Goal: Contribute content: Contribute content

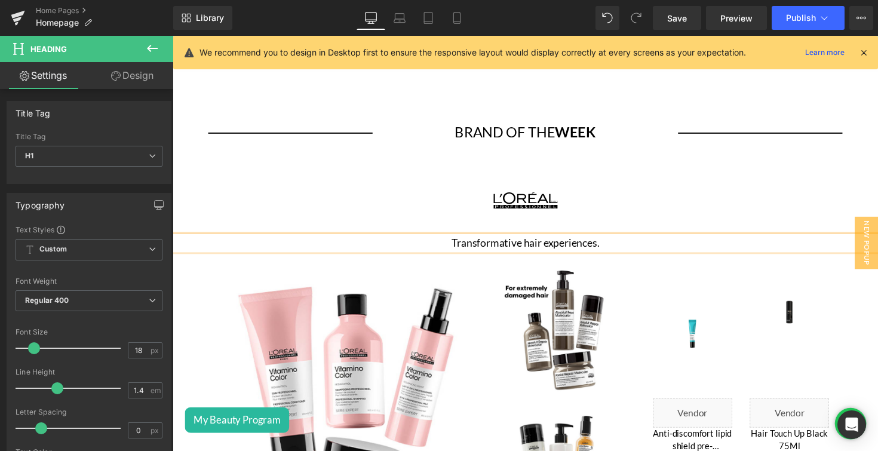
scroll to position [1774, 0]
click at [541, 200] on div "Image" at bounding box center [534, 204] width 723 height 72
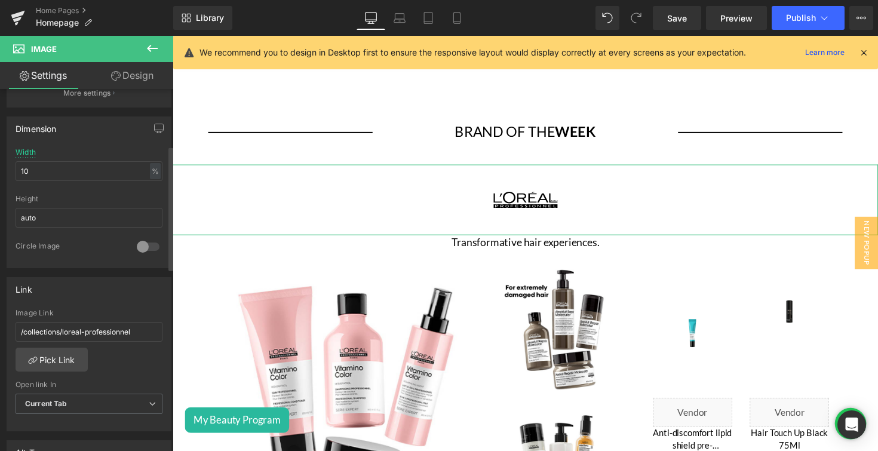
scroll to position [429, 0]
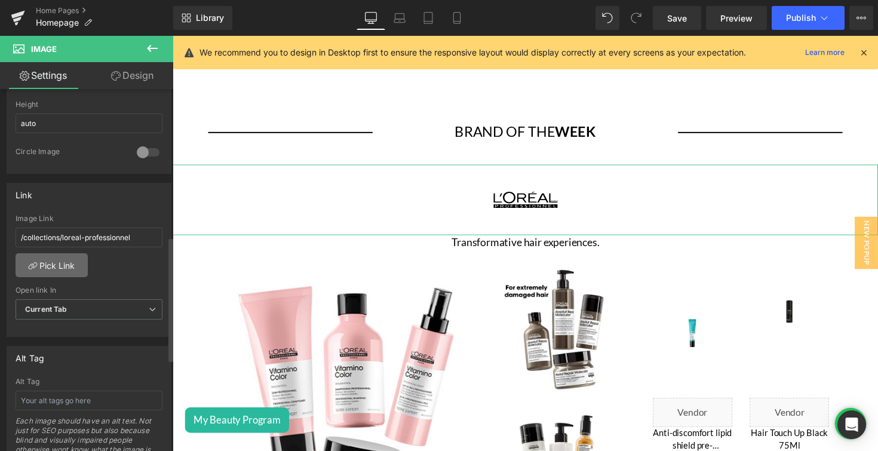
click at [62, 257] on link "Pick Link" at bounding box center [52, 265] width 72 height 24
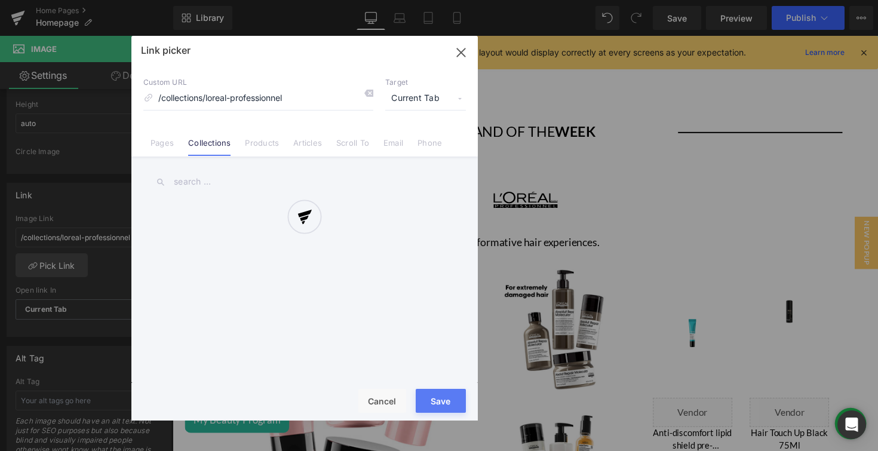
click at [163, 150] on div at bounding box center [304, 228] width 346 height 385
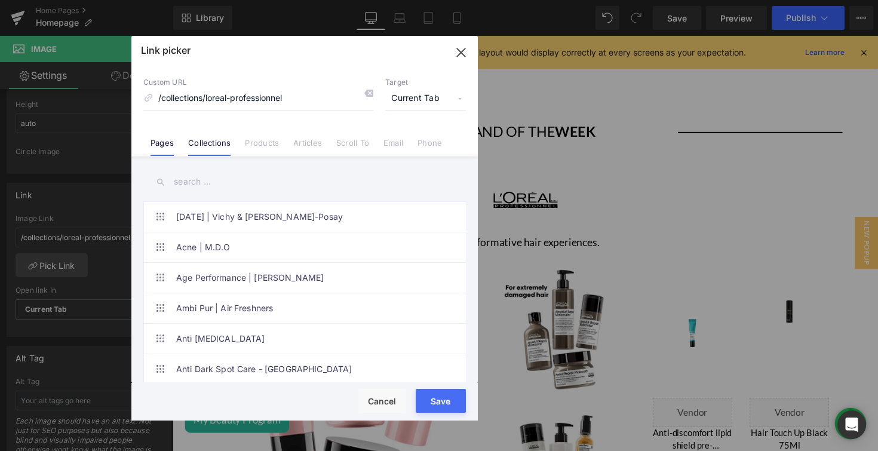
click at [165, 143] on link "Pages" at bounding box center [162, 147] width 23 height 18
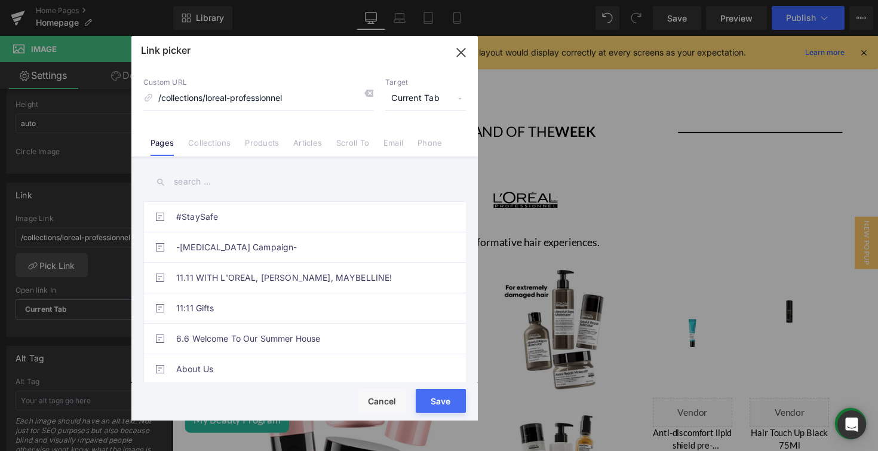
click at [210, 179] on input "text" at bounding box center [304, 181] width 323 height 27
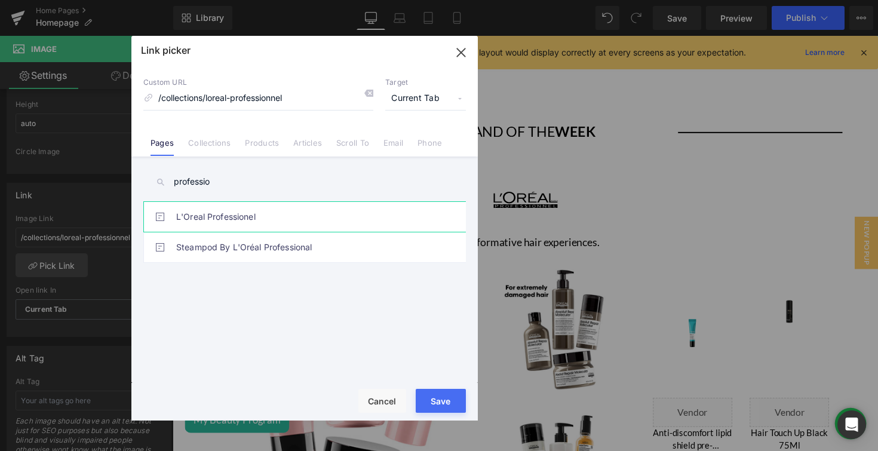
type input "professio"
click at [234, 210] on link "L'Oreal Professionel" at bounding box center [307, 217] width 263 height 30
type input "/pages/loreal-professionel"
drag, startPoint x: 282, startPoint y: 102, endPoint x: 116, endPoint y: 97, distance: 165.5
click at [116, 97] on div "Link picker Back to Library Insert Custom URL /pages/loreal-professionel Target…" at bounding box center [439, 225] width 878 height 451
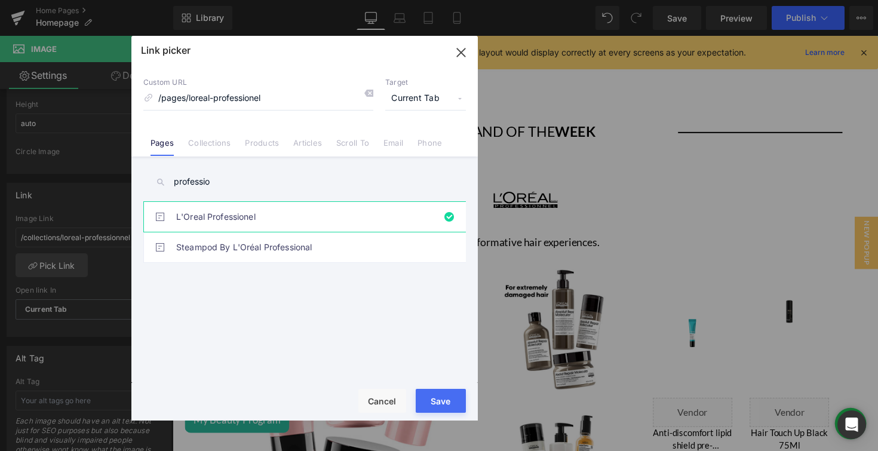
click at [451, 395] on button "Save" at bounding box center [441, 401] width 50 height 24
type input "/pages/loreal-professionel"
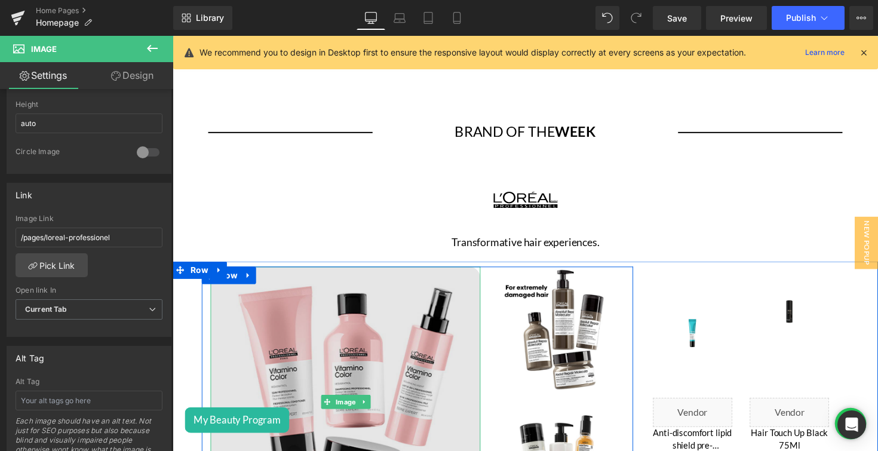
click at [401, 359] on img at bounding box center [349, 410] width 277 height 277
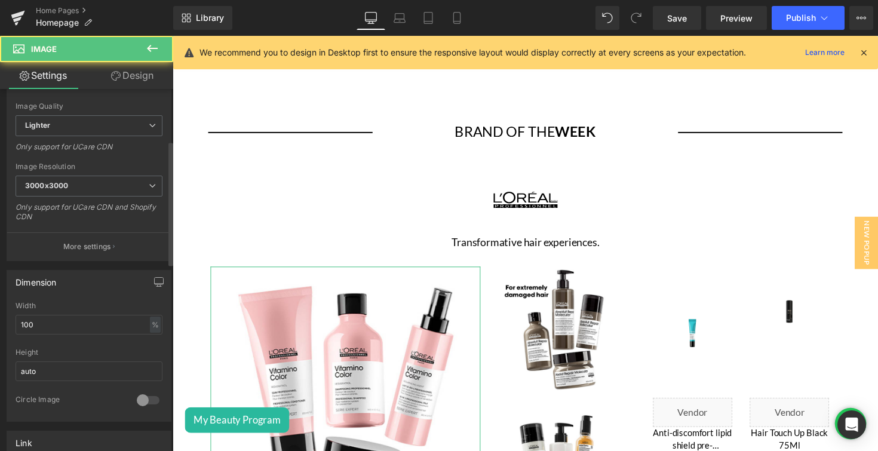
scroll to position [323, 0]
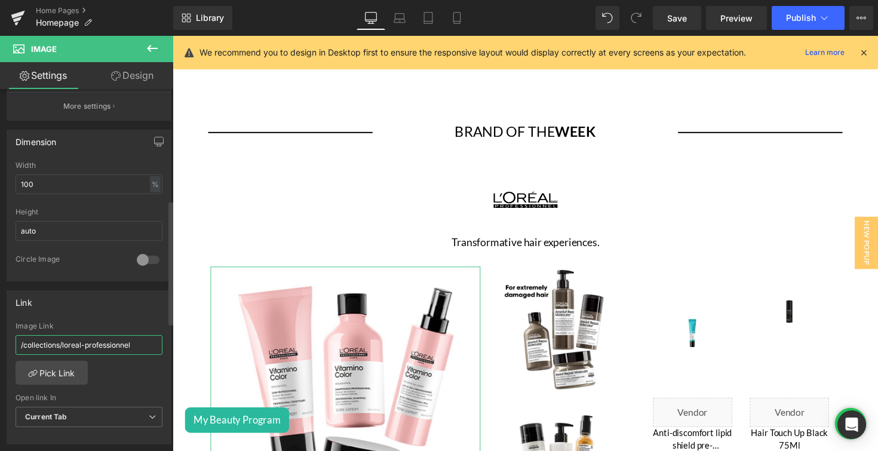
click at [141, 341] on input "/collections/loreal-professionnel" at bounding box center [89, 345] width 147 height 20
paste input "pages/loreal-professio"
type input "/pages/loreal-professionel"
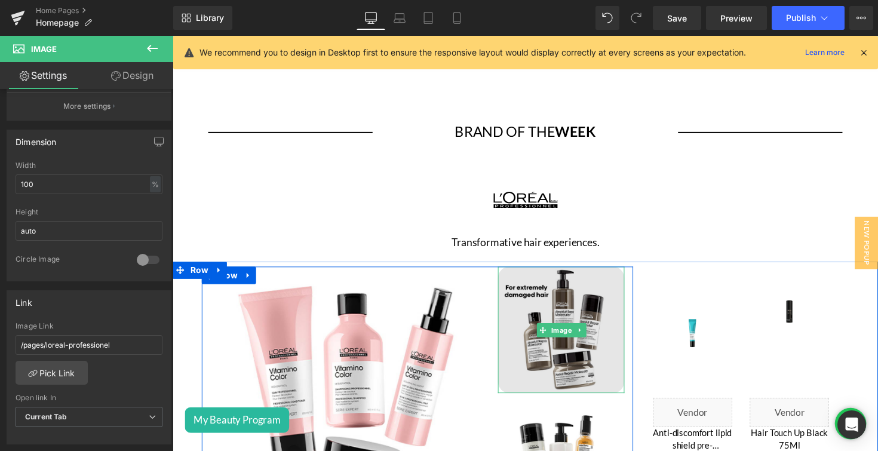
click at [560, 366] on img at bounding box center [571, 337] width 130 height 130
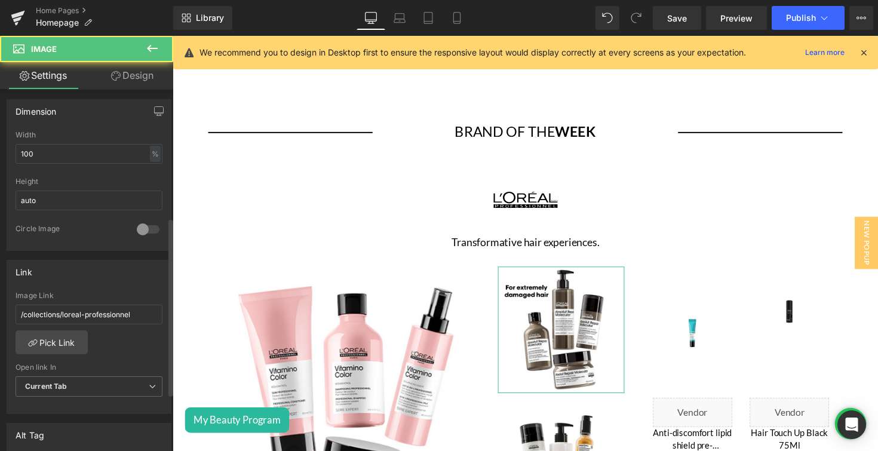
scroll to position [382, 0]
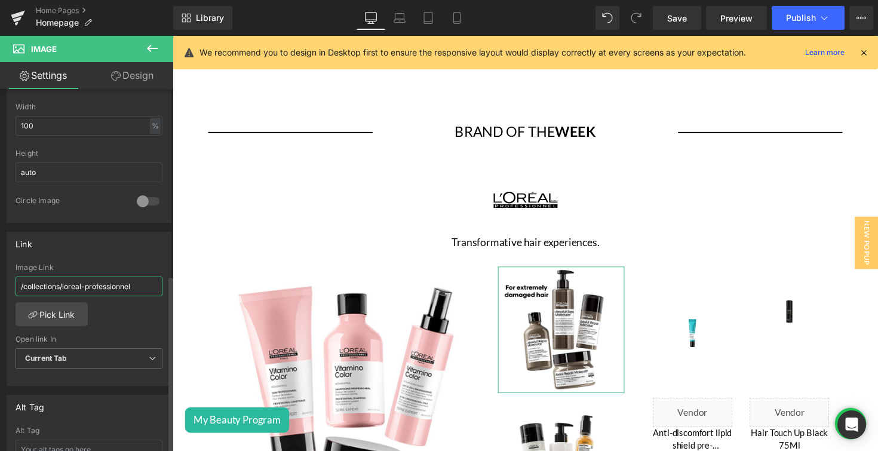
click at [106, 287] on input "/collections/loreal-professionnel" at bounding box center [89, 287] width 147 height 20
type input "/pages/loreal-professionel"
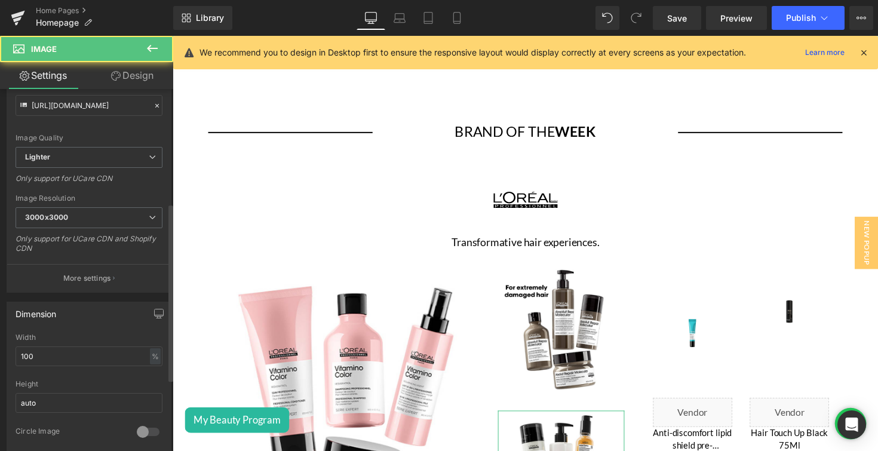
scroll to position [232, 0]
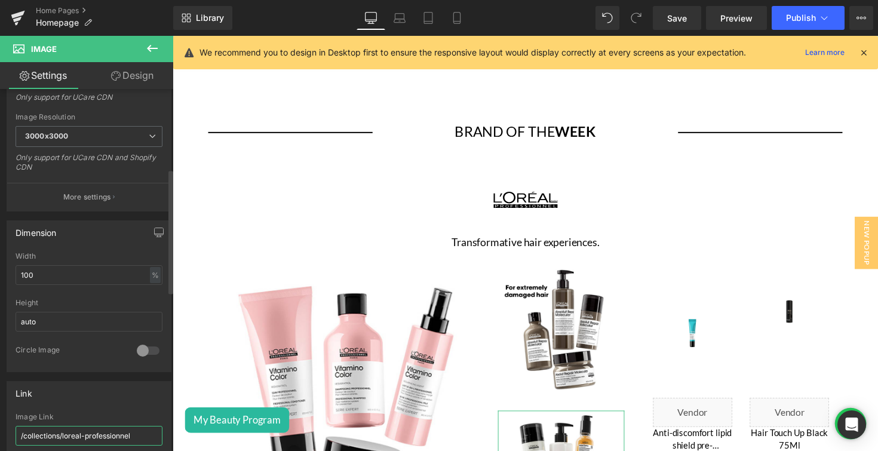
click at [112, 427] on input "/collections/loreal-professionnel" at bounding box center [89, 436] width 147 height 20
paste input "pages/loreal-professio"
type input "/pages/loreal-professionel"
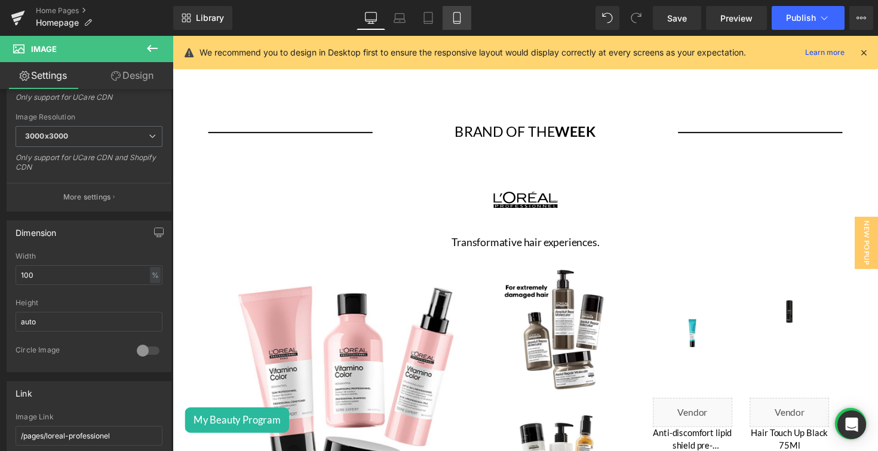
click at [456, 22] on icon at bounding box center [456, 22] width 7 height 0
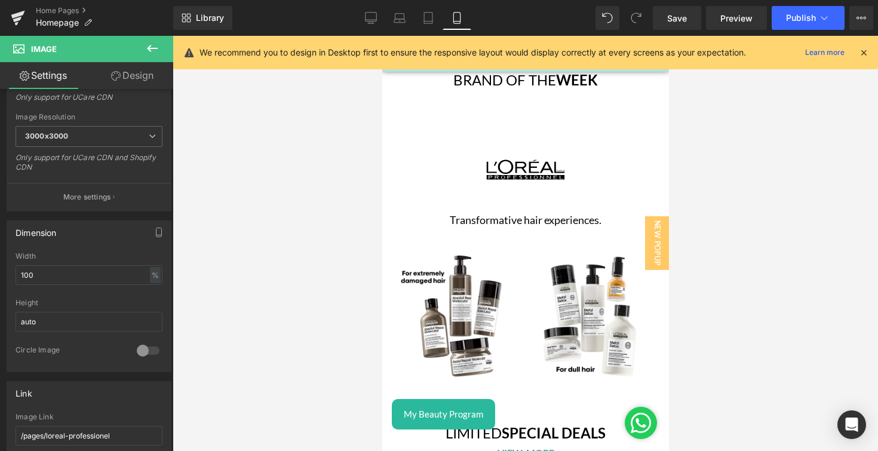
scroll to position [3089, 0]
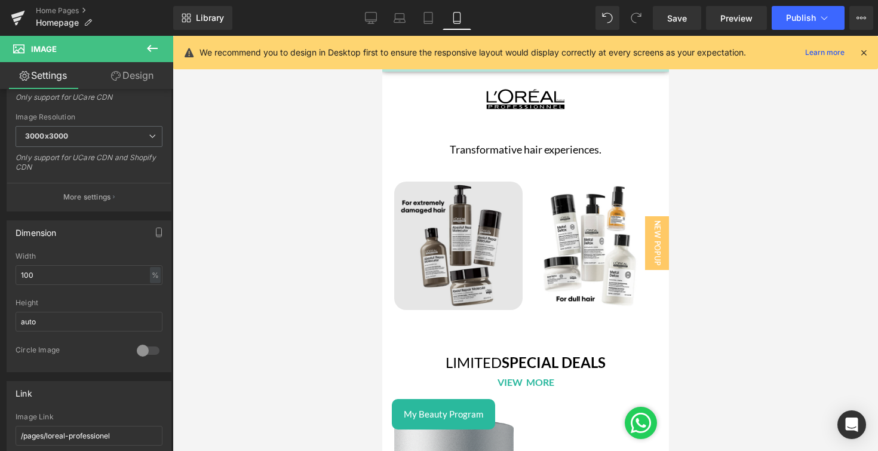
click at [463, 251] on div "Image" at bounding box center [458, 246] width 128 height 128
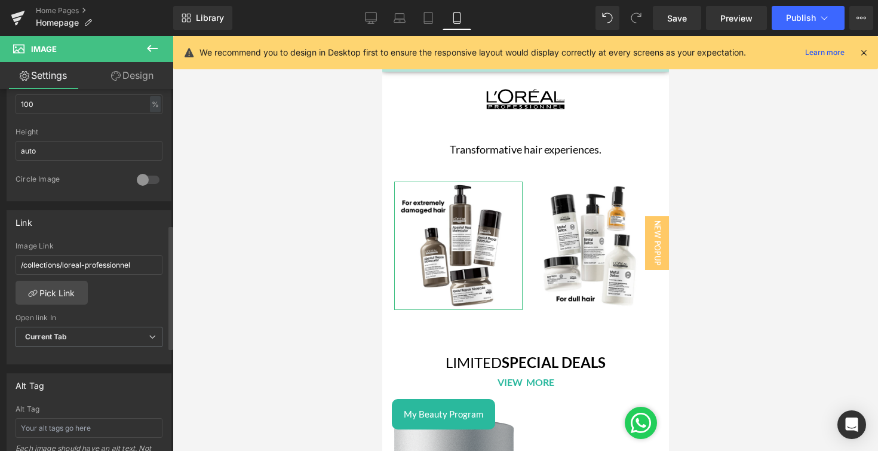
scroll to position [403, 0]
click at [118, 264] on input "/collections/loreal-professionnel" at bounding box center [89, 266] width 147 height 20
paste input "pages/loreal-professio"
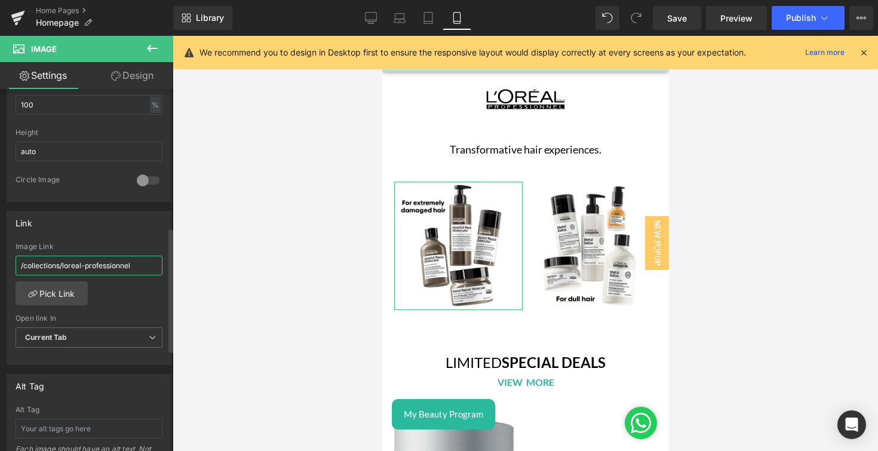
type input "/pages/loreal-professionel"
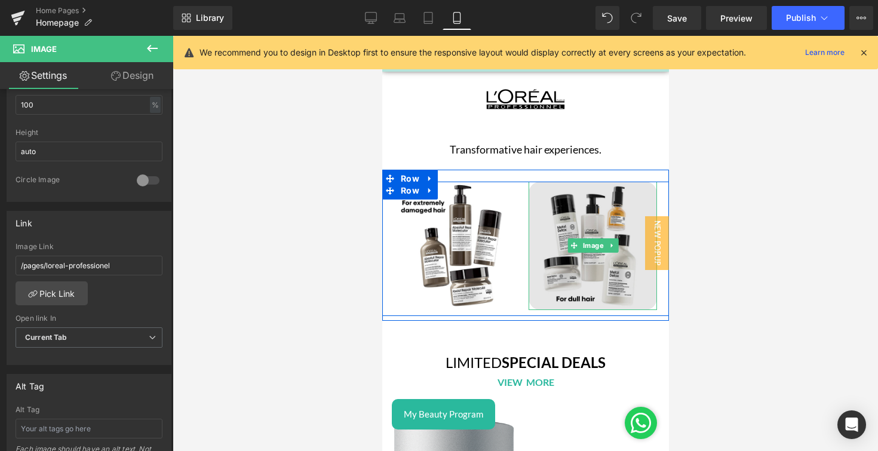
click at [572, 261] on img at bounding box center [592, 246] width 128 height 128
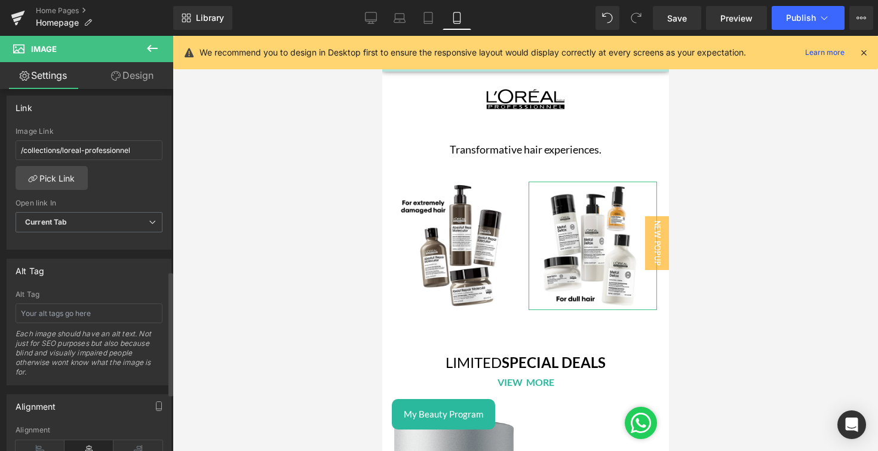
scroll to position [530, 0]
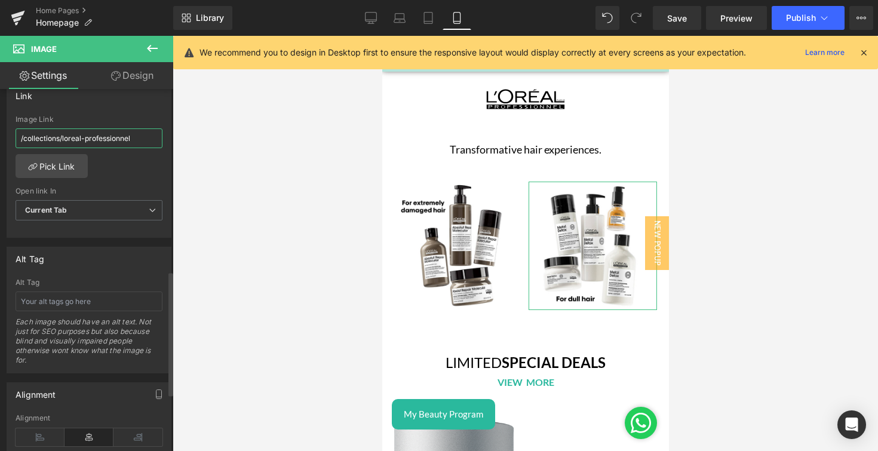
click at [133, 134] on input "/collections/loreal-professionnel" at bounding box center [89, 138] width 147 height 20
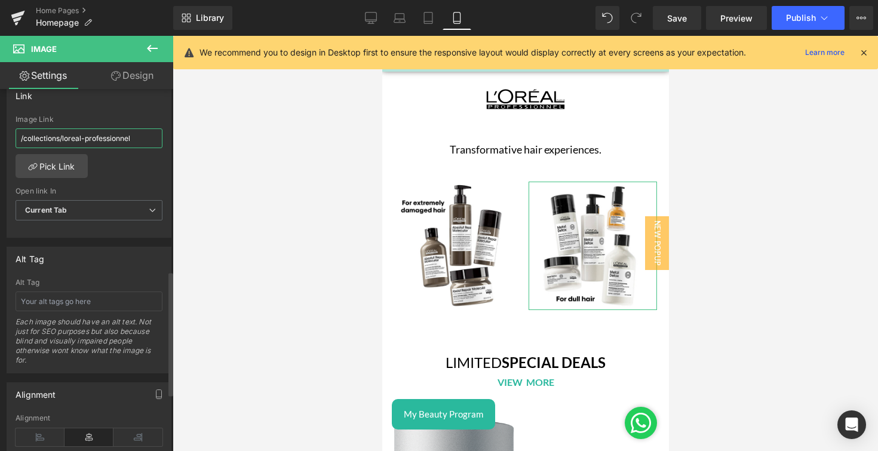
click at [133, 134] on input "/collections/loreal-professionnel" at bounding box center [89, 138] width 147 height 20
paste input "pages/loreal-professio"
type input "/pages/loreal-professionel"
click at [278, 180] on div at bounding box center [525, 243] width 705 height 415
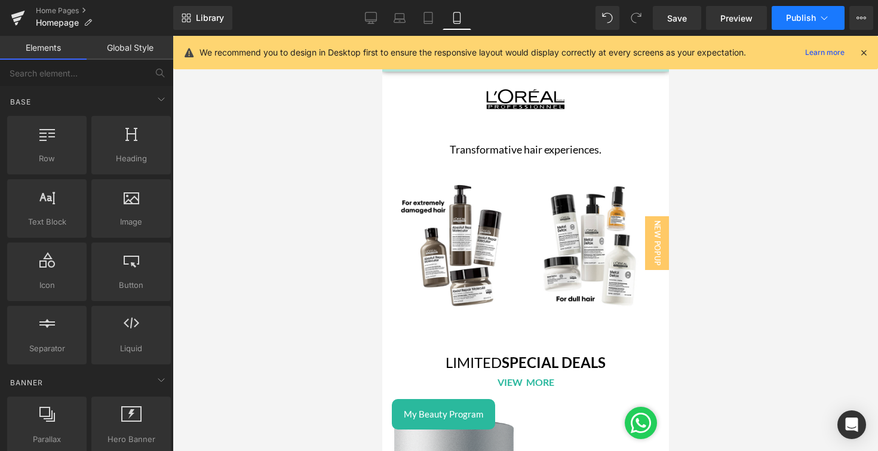
click at [788, 12] on button "Publish" at bounding box center [808, 18] width 73 height 24
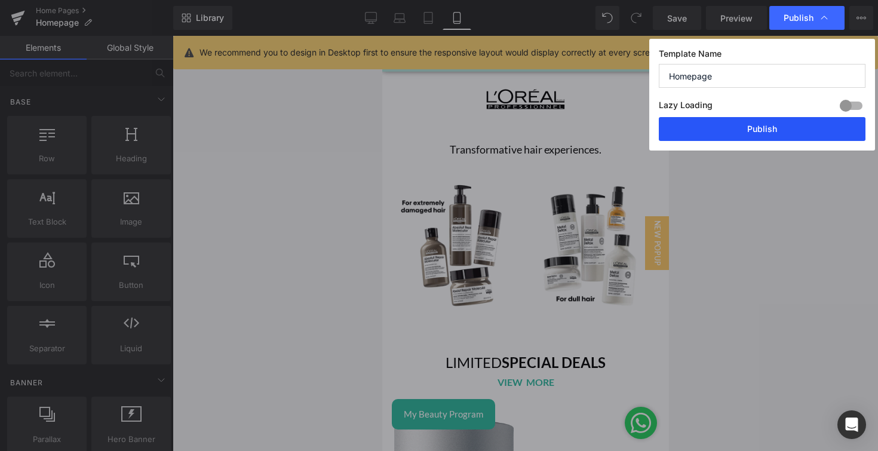
click at [766, 129] on button "Publish" at bounding box center [762, 129] width 207 height 24
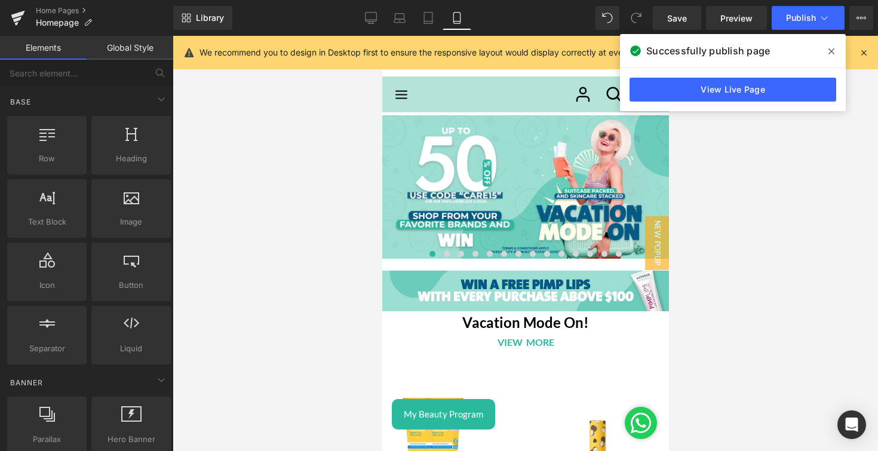
scroll to position [0, 0]
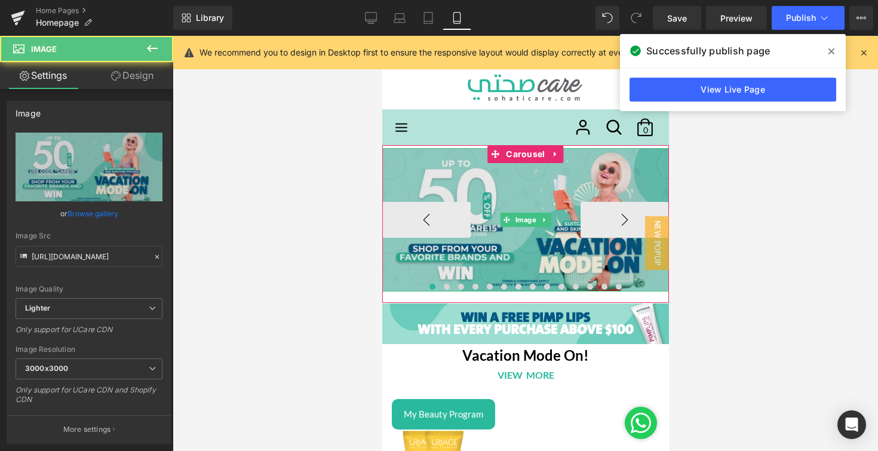
click at [597, 241] on img at bounding box center [525, 219] width 287 height 143
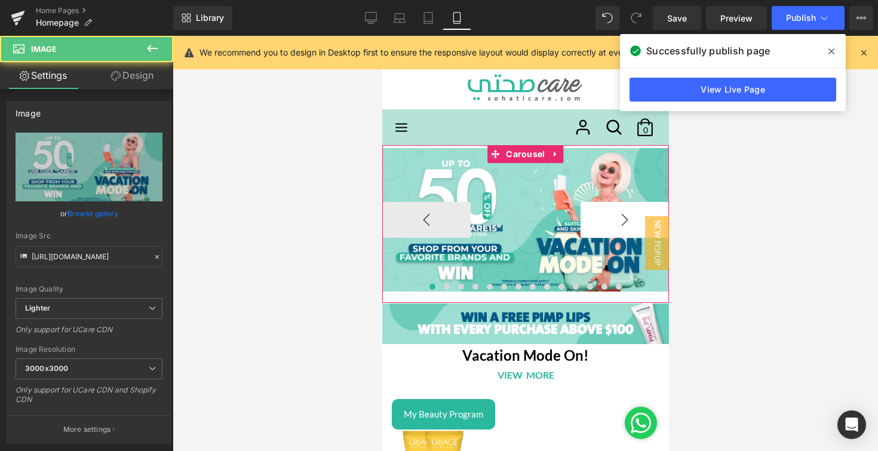
click at [603, 228] on button "›" at bounding box center [624, 220] width 88 height 36
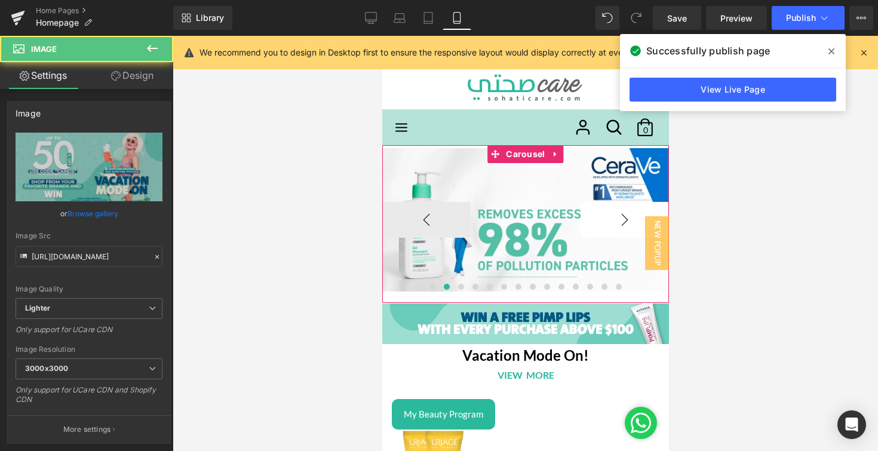
click at [603, 228] on button "›" at bounding box center [624, 220] width 88 height 36
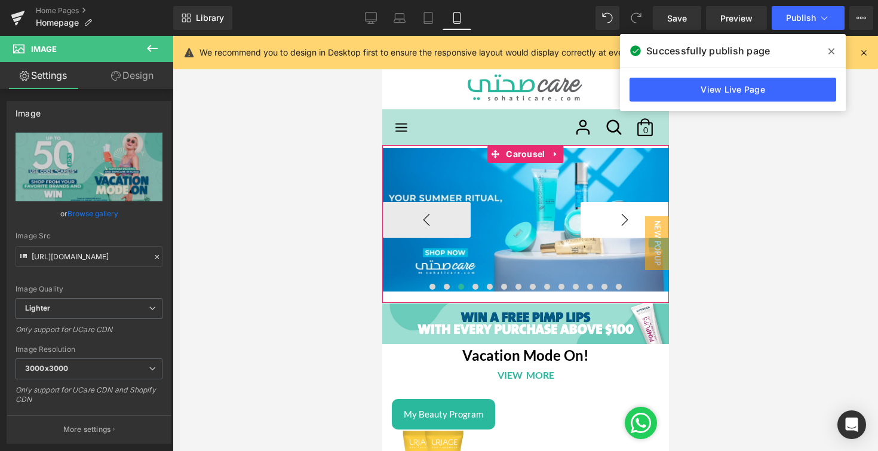
click at [603, 228] on button "›" at bounding box center [624, 220] width 88 height 36
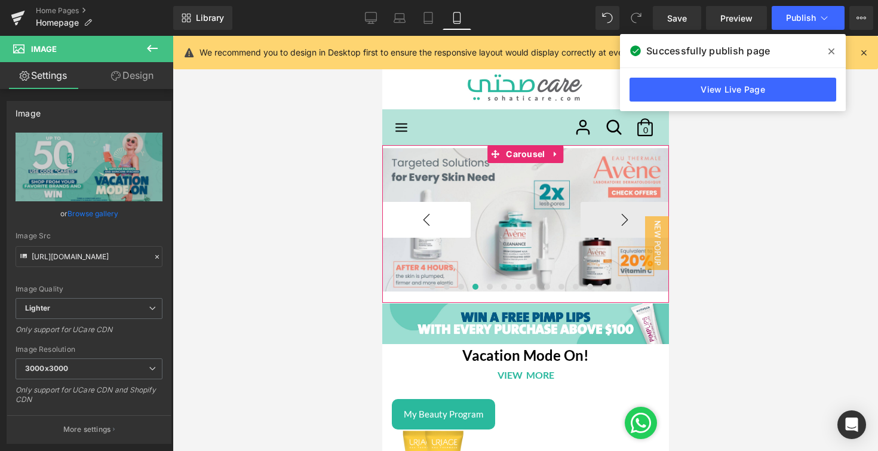
click at [461, 217] on button "‹" at bounding box center [426, 220] width 88 height 36
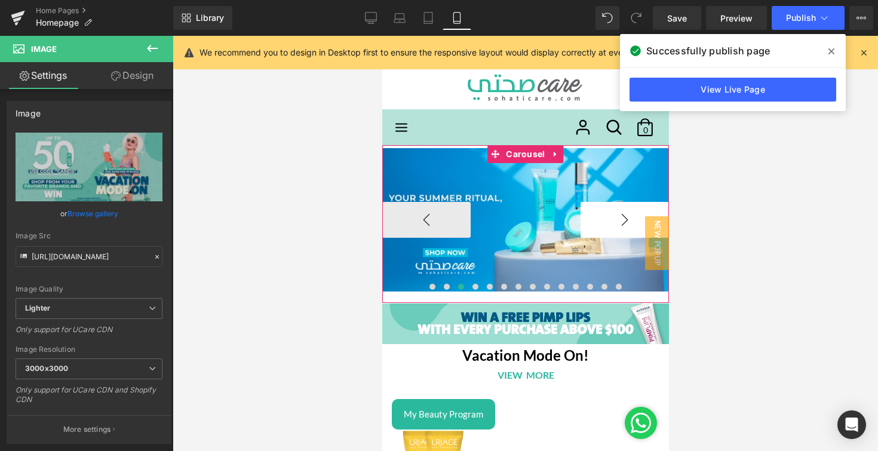
click at [622, 219] on button "›" at bounding box center [624, 220] width 88 height 36
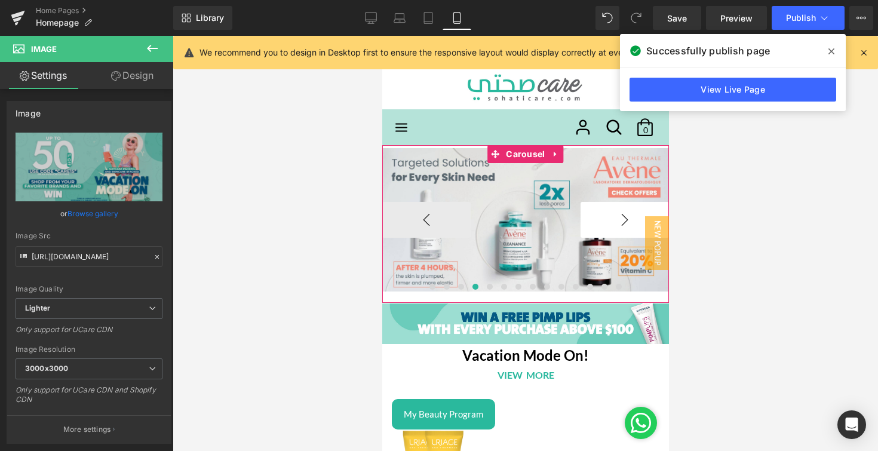
click at [622, 219] on button "›" at bounding box center [624, 220] width 88 height 36
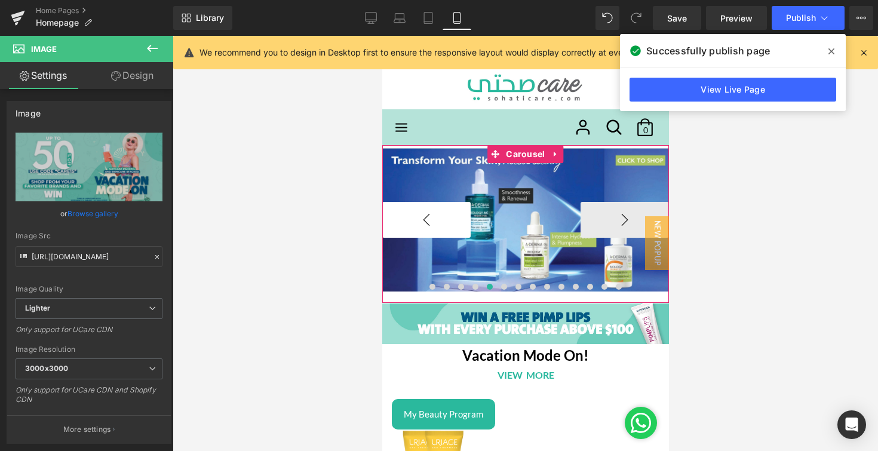
click at [447, 226] on button "‹" at bounding box center [426, 220] width 88 height 36
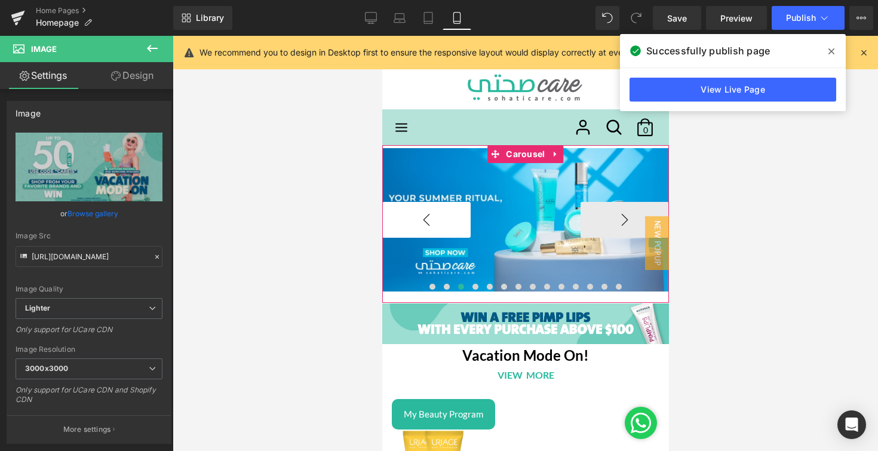
click at [447, 226] on button "‹" at bounding box center [426, 220] width 88 height 36
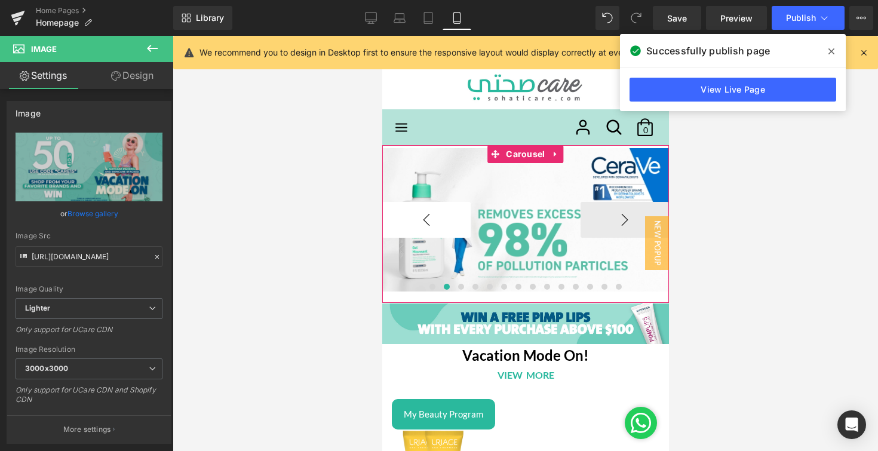
click at [447, 226] on button "‹" at bounding box center [426, 220] width 88 height 36
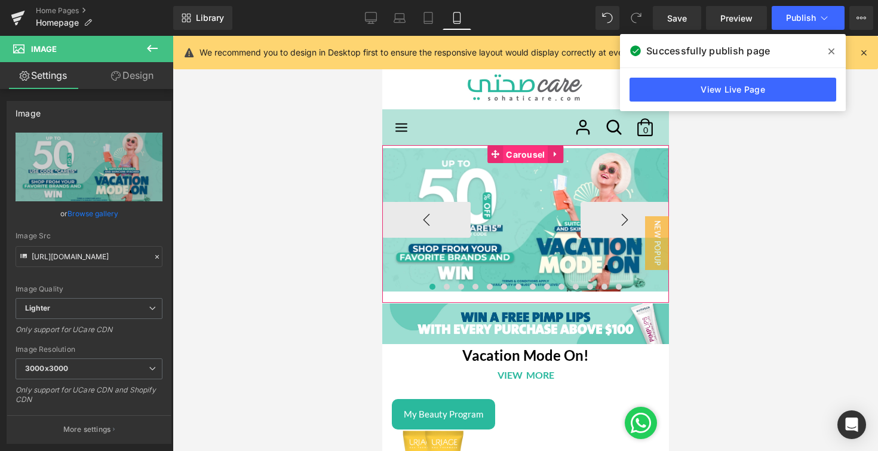
click at [526, 156] on span "Carousel" at bounding box center [524, 155] width 45 height 18
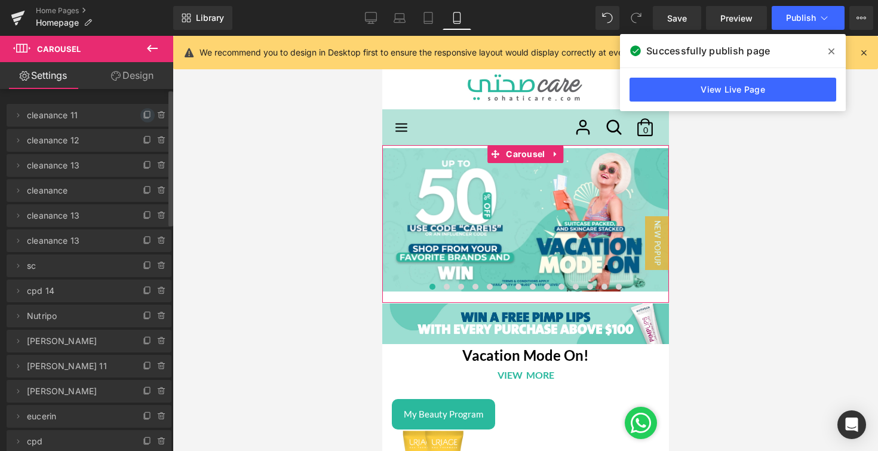
click at [143, 119] on icon at bounding box center [148, 115] width 10 height 10
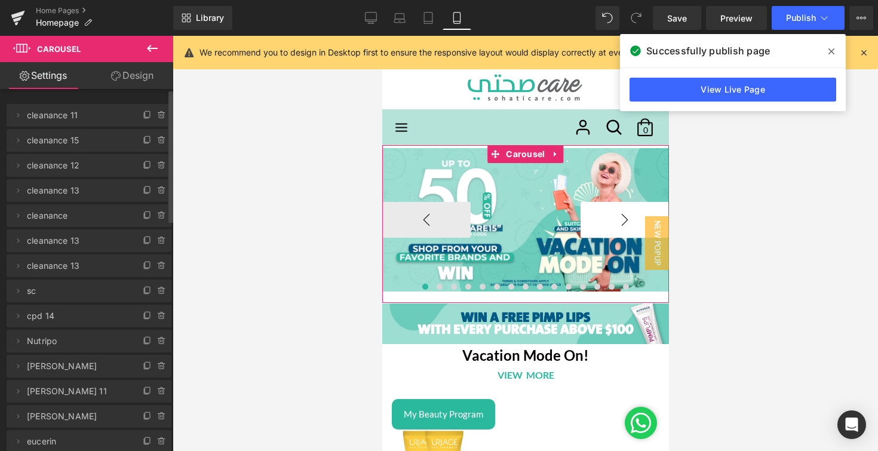
click at [592, 211] on button "›" at bounding box center [624, 220] width 88 height 36
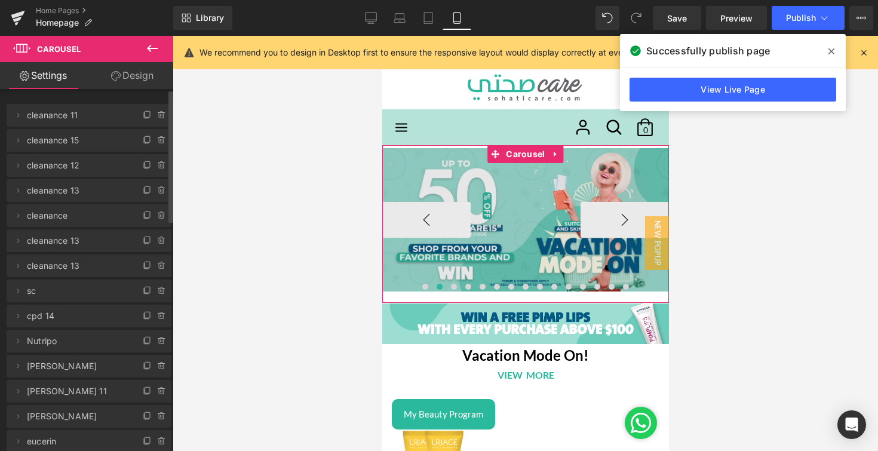
click at [524, 265] on img at bounding box center [525, 219] width 287 height 143
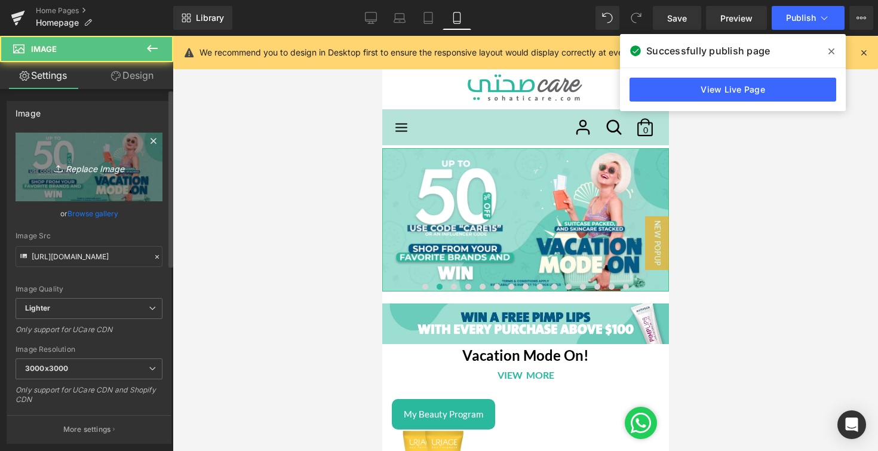
click at [133, 171] on icon "Replace Image" at bounding box center [89, 166] width 96 height 15
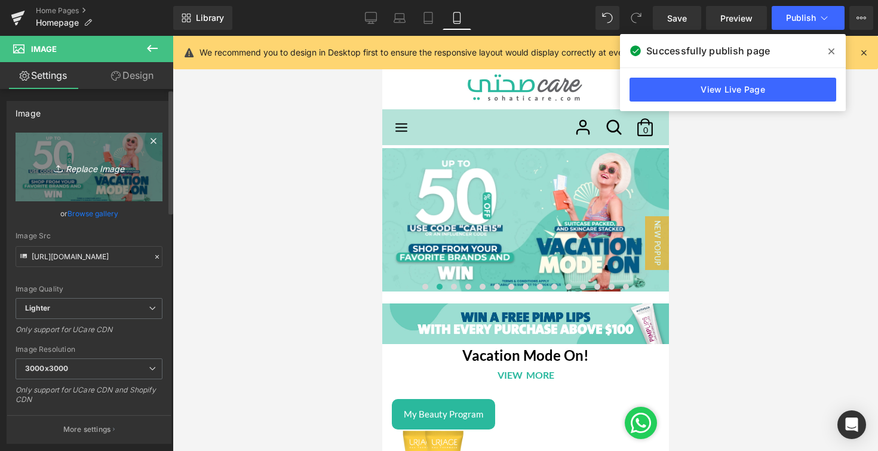
type input "C:\fakepath\Loreal Professionnel Launch Mobile Banner.jpg"
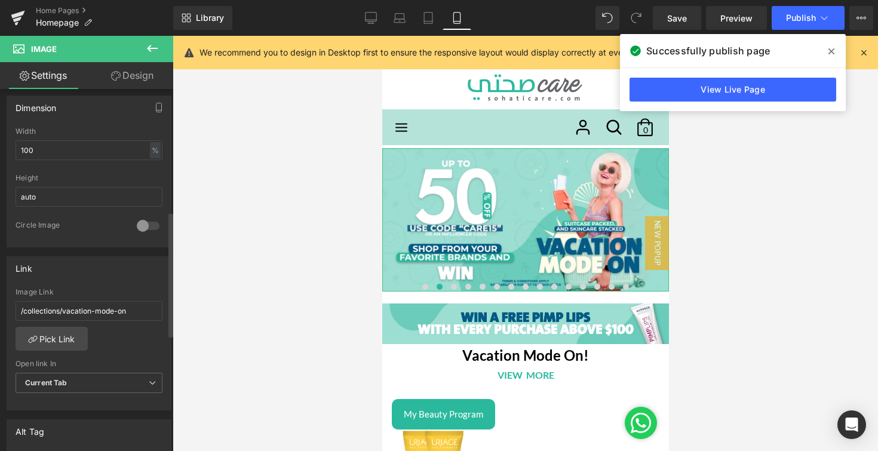
scroll to position [357, 0]
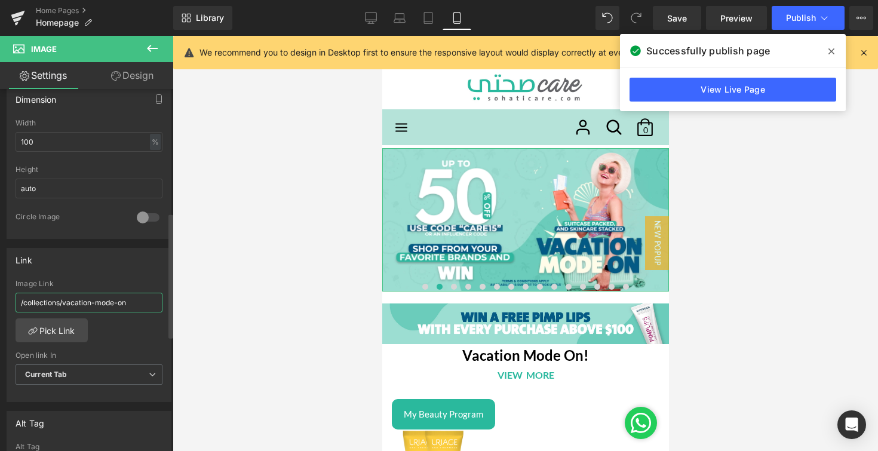
click at [103, 304] on input "/collections/vacation-mode-on" at bounding box center [89, 303] width 147 height 20
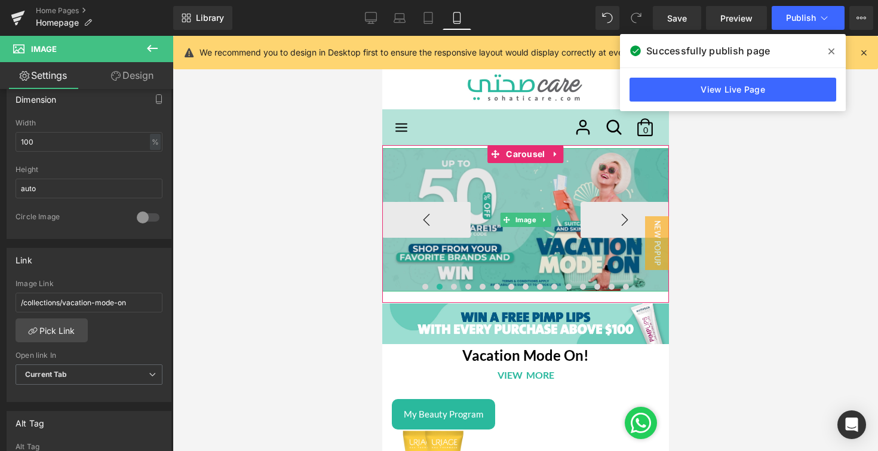
click at [461, 256] on img at bounding box center [525, 219] width 287 height 143
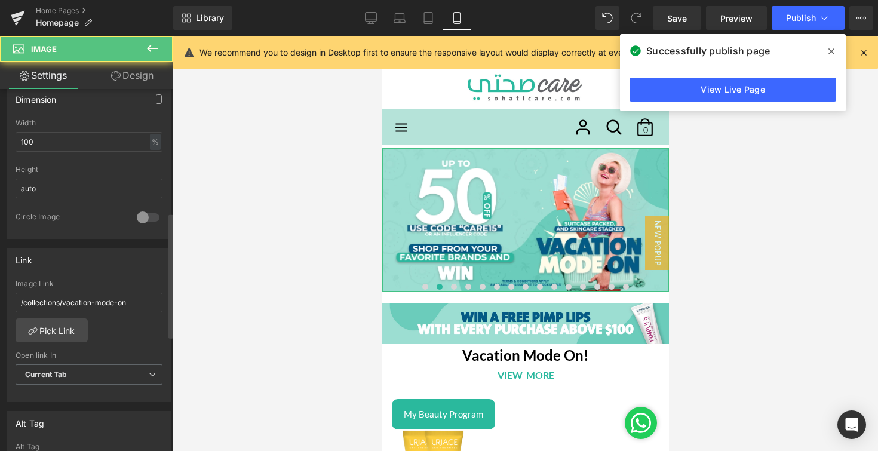
type input "[URL][DOMAIN_NAME]"
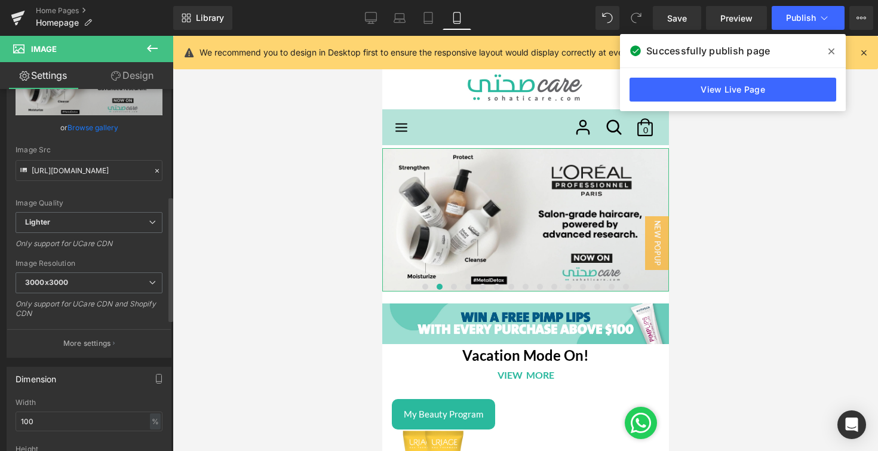
scroll to position [309, 0]
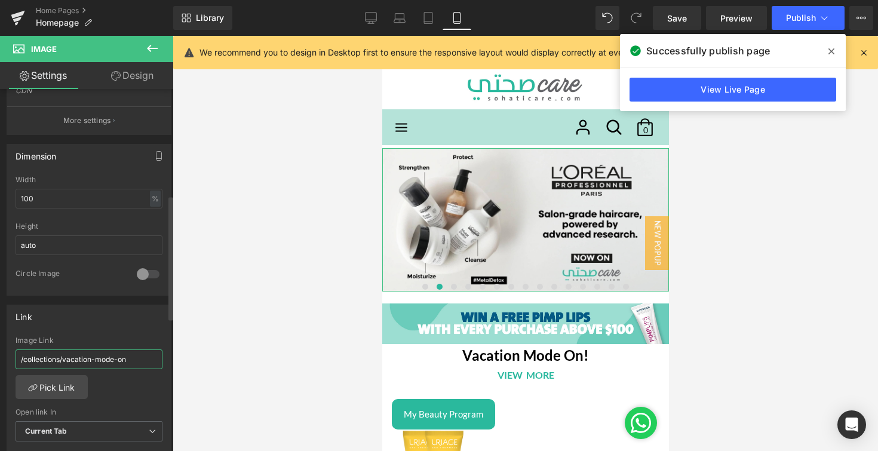
click at [105, 358] on input "/collections/vacation-mode-on" at bounding box center [89, 359] width 147 height 20
paste input "pages/loreal-professionel"
type input "/pages/loreal-professionel"
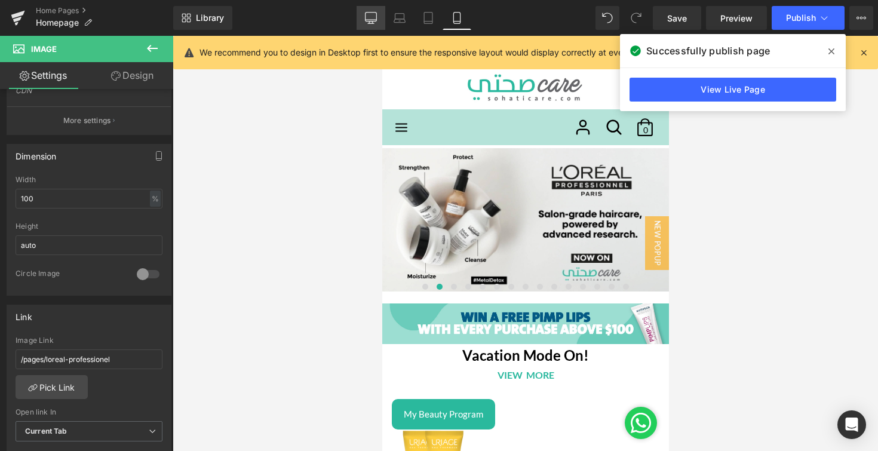
click at [372, 17] on icon at bounding box center [371, 18] width 12 height 12
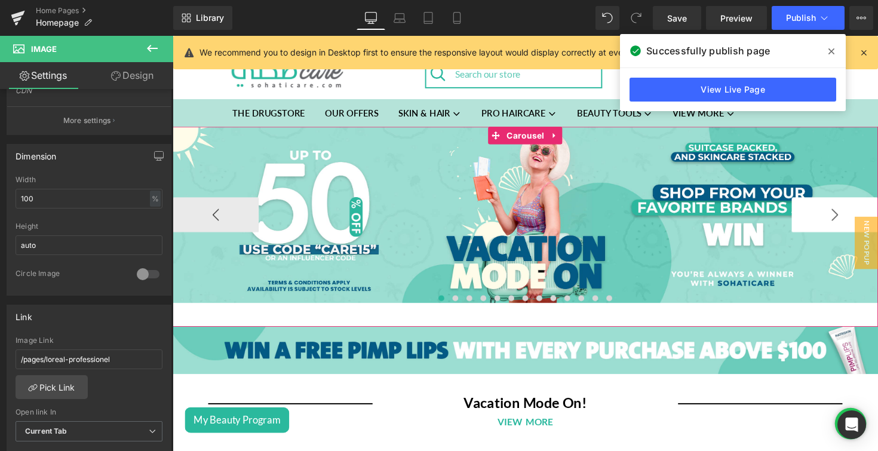
click at [837, 219] on button "›" at bounding box center [851, 219] width 88 height 36
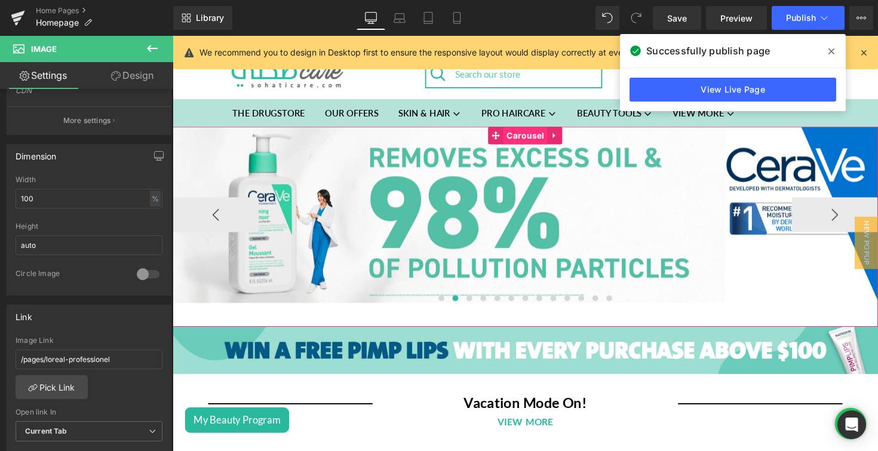
click at [530, 137] on span "Carousel" at bounding box center [533, 138] width 45 height 18
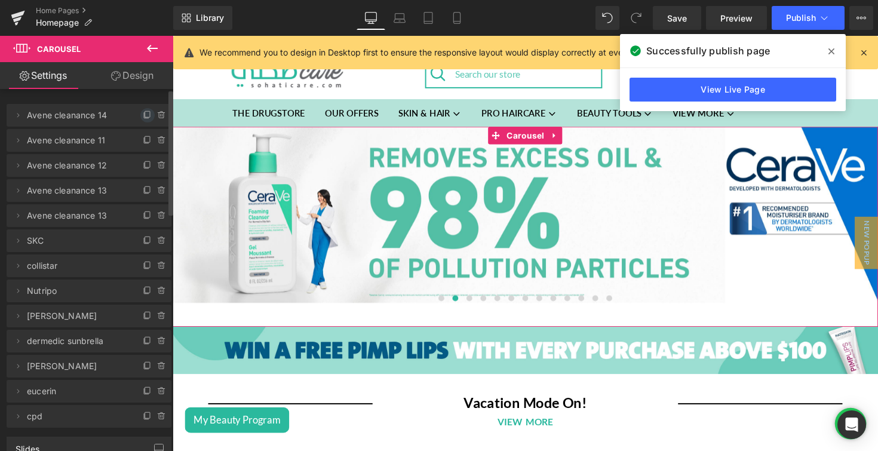
click at [144, 116] on icon at bounding box center [146, 115] width 5 height 5
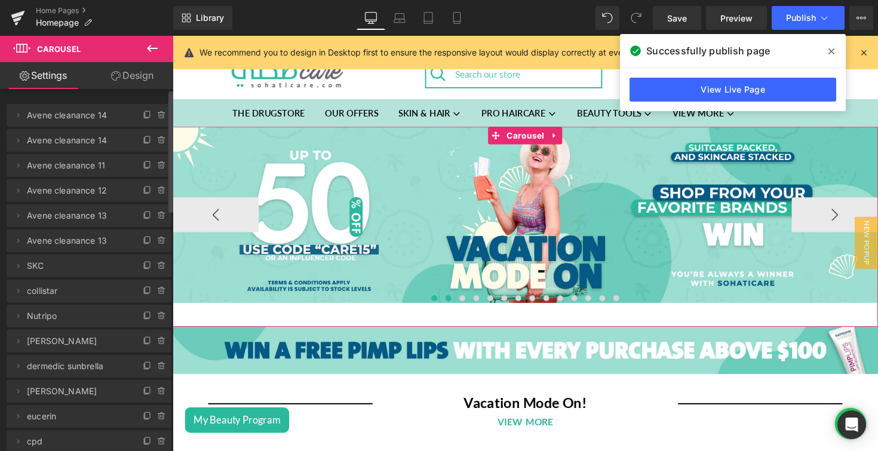
click at [455, 305] on span at bounding box center [455, 305] width 6 height 6
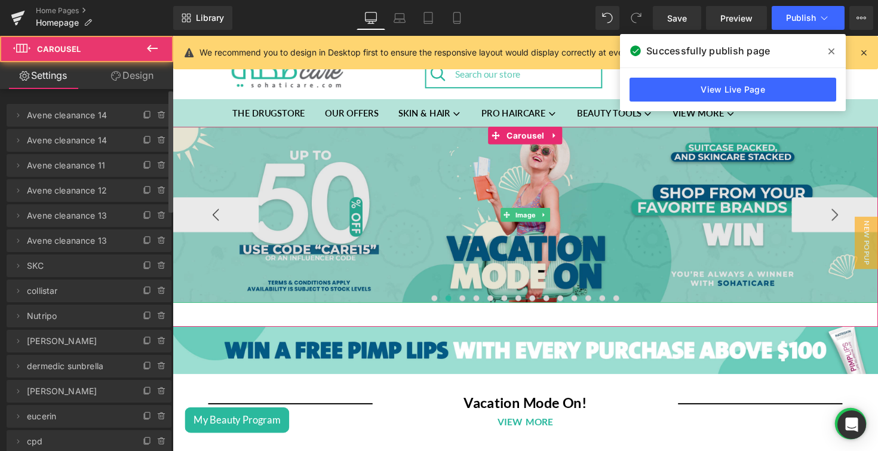
click at [426, 254] on img at bounding box center [534, 219] width 723 height 181
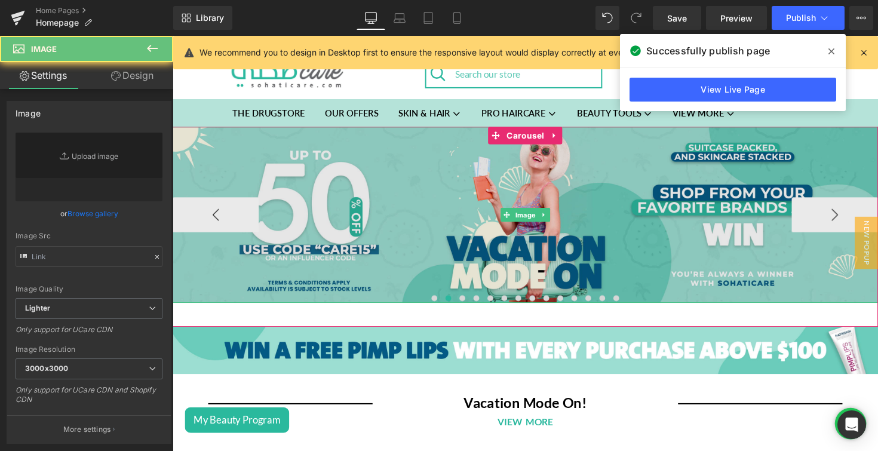
type input "[URL][DOMAIN_NAME]"
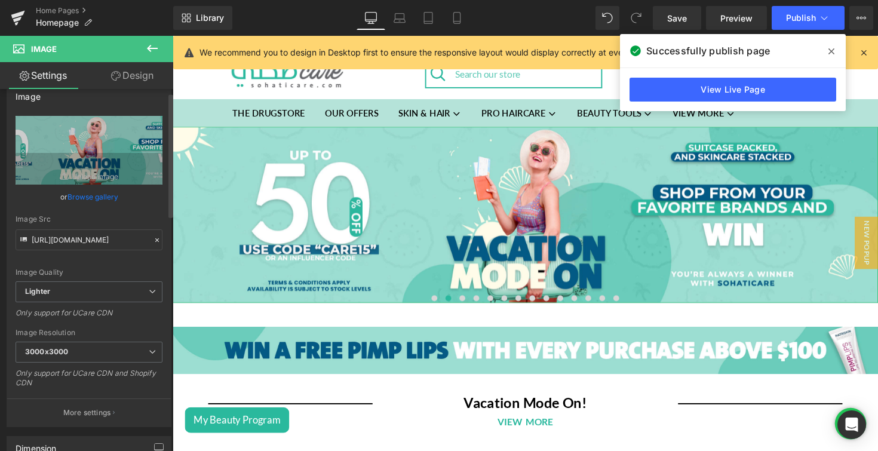
scroll to position [10, 0]
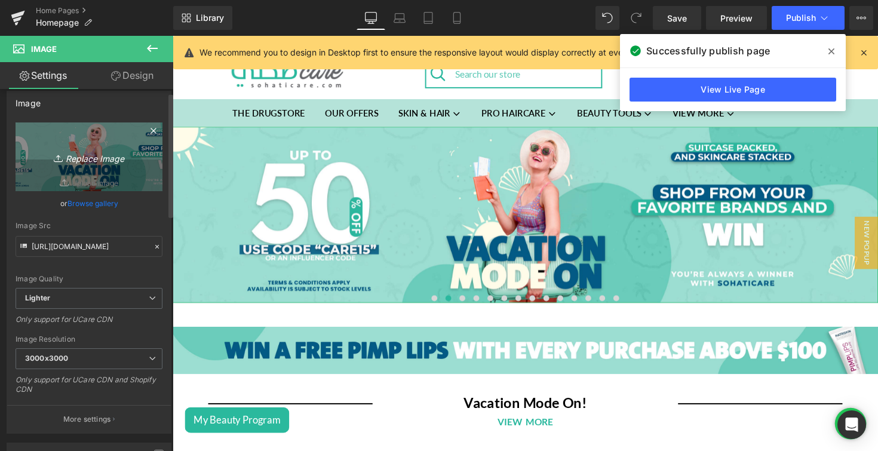
click at [121, 152] on icon "Replace Image" at bounding box center [89, 156] width 96 height 15
type input "C:\fakepath\Loreal Professionnel Launch Desktop Banner.jpg"
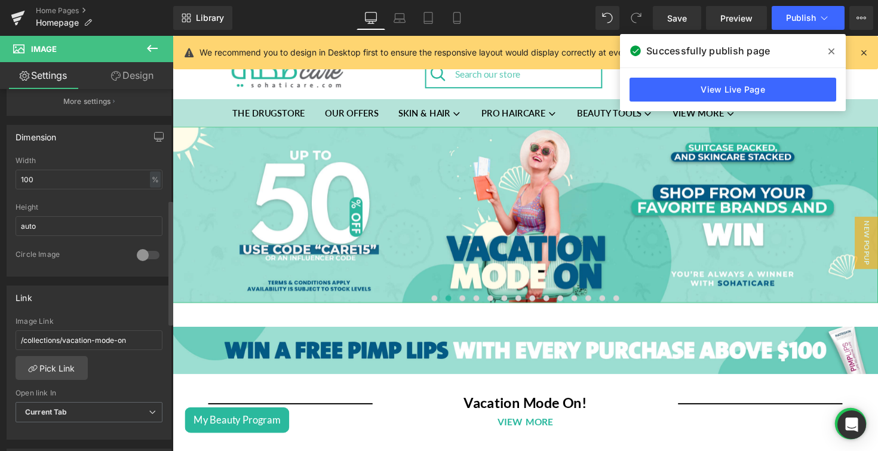
scroll to position [329, 0]
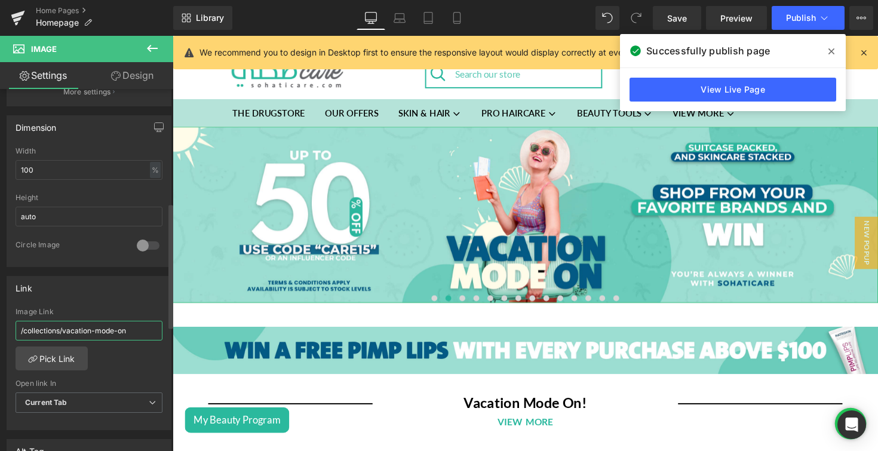
click at [128, 330] on input "/collections/vacation-mode-on" at bounding box center [89, 331] width 147 height 20
paste input "pages/loreal-professionel"
type input "/pages/loreal-professionel"
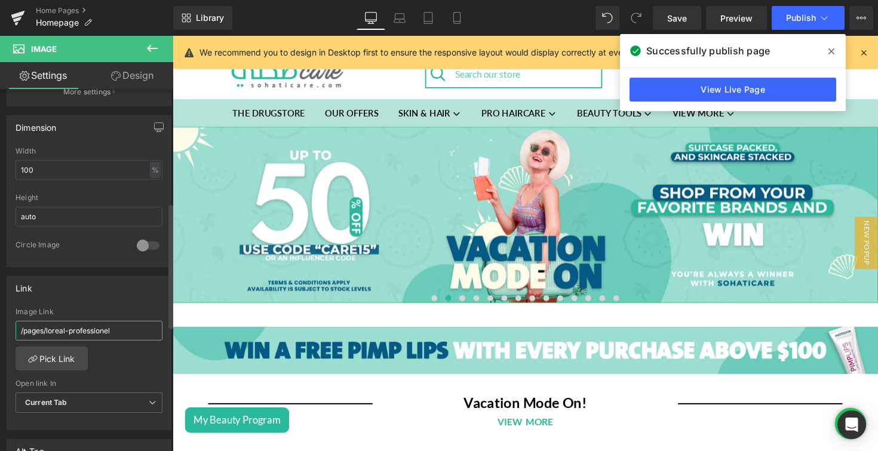
type input "[URL][DOMAIN_NAME]"
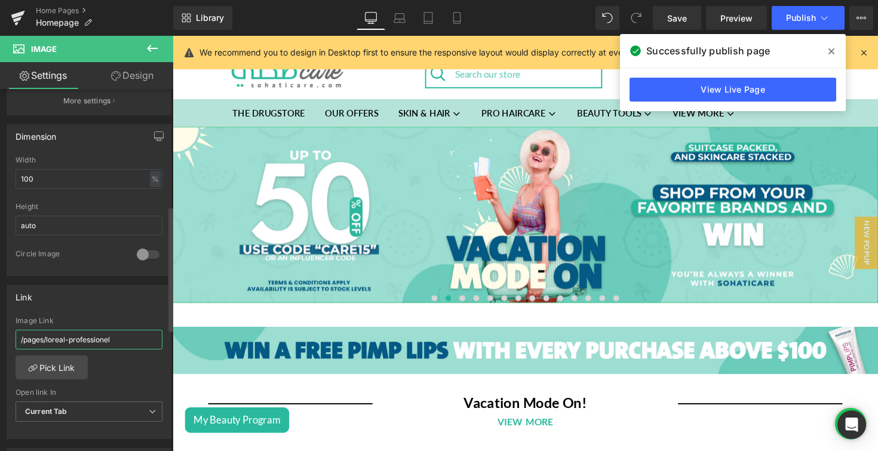
scroll to position [337, 0]
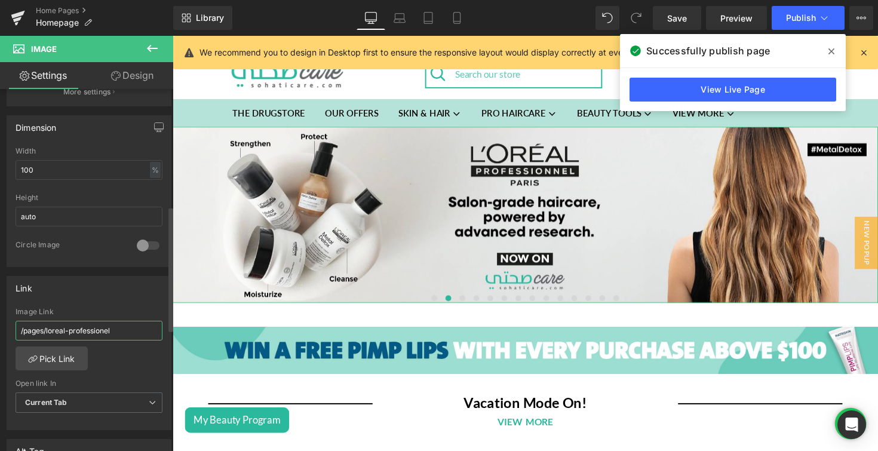
type input "/pages/loreal-professionel"
click at [125, 296] on div "Link" at bounding box center [89, 288] width 164 height 23
click at [796, 14] on span "Publish" at bounding box center [801, 18] width 30 height 10
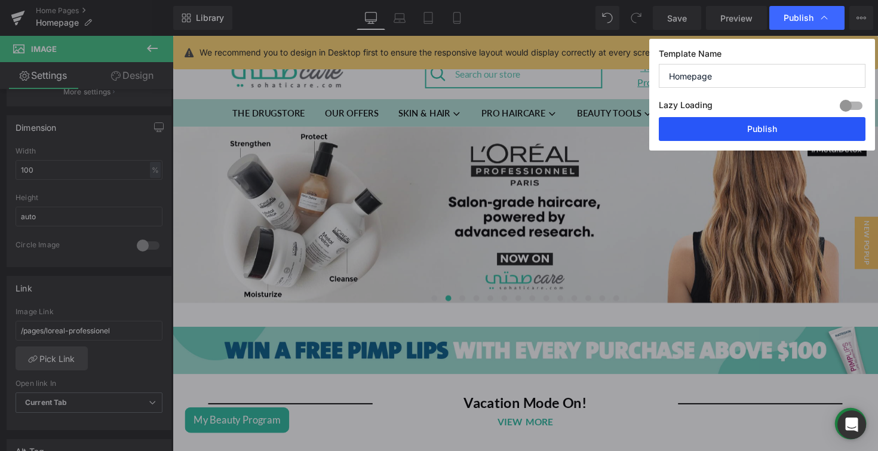
click at [750, 131] on button "Publish" at bounding box center [762, 129] width 207 height 24
